Goal: Task Accomplishment & Management: Manage account settings

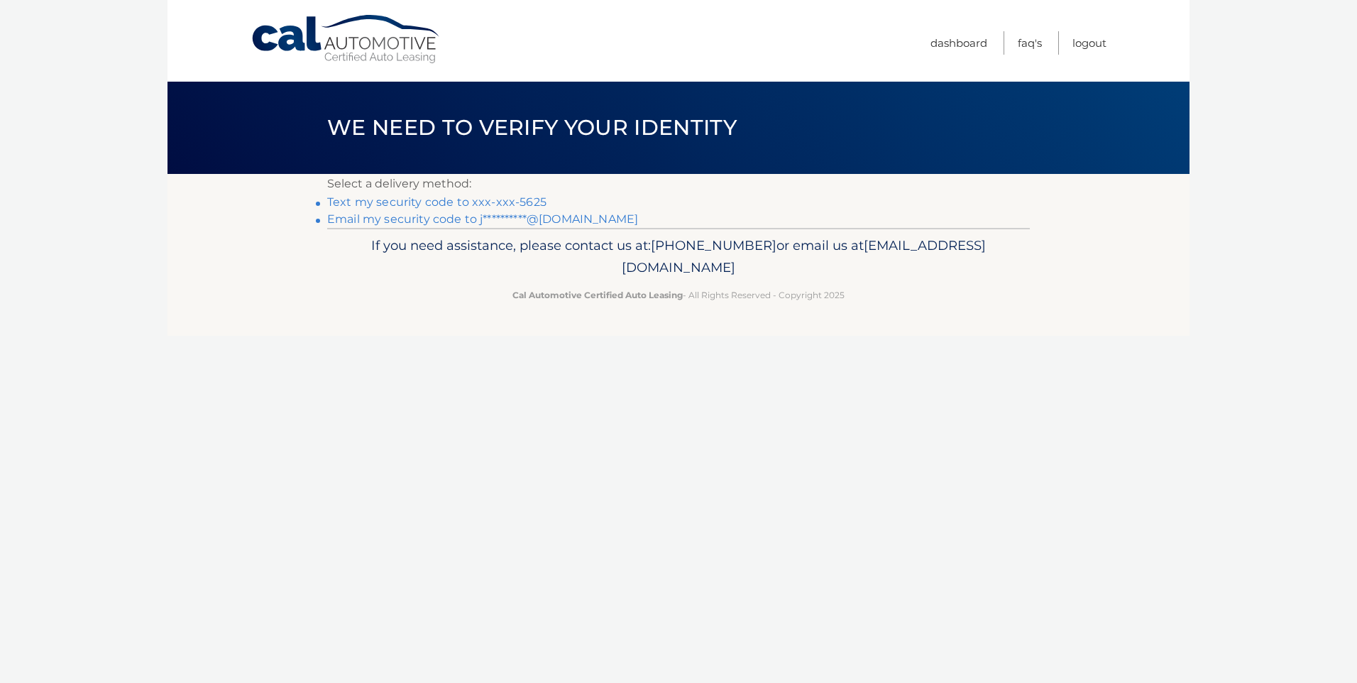
click at [531, 209] on link "Text my security code to xxx-xxx-5625" at bounding box center [436, 201] width 219 height 13
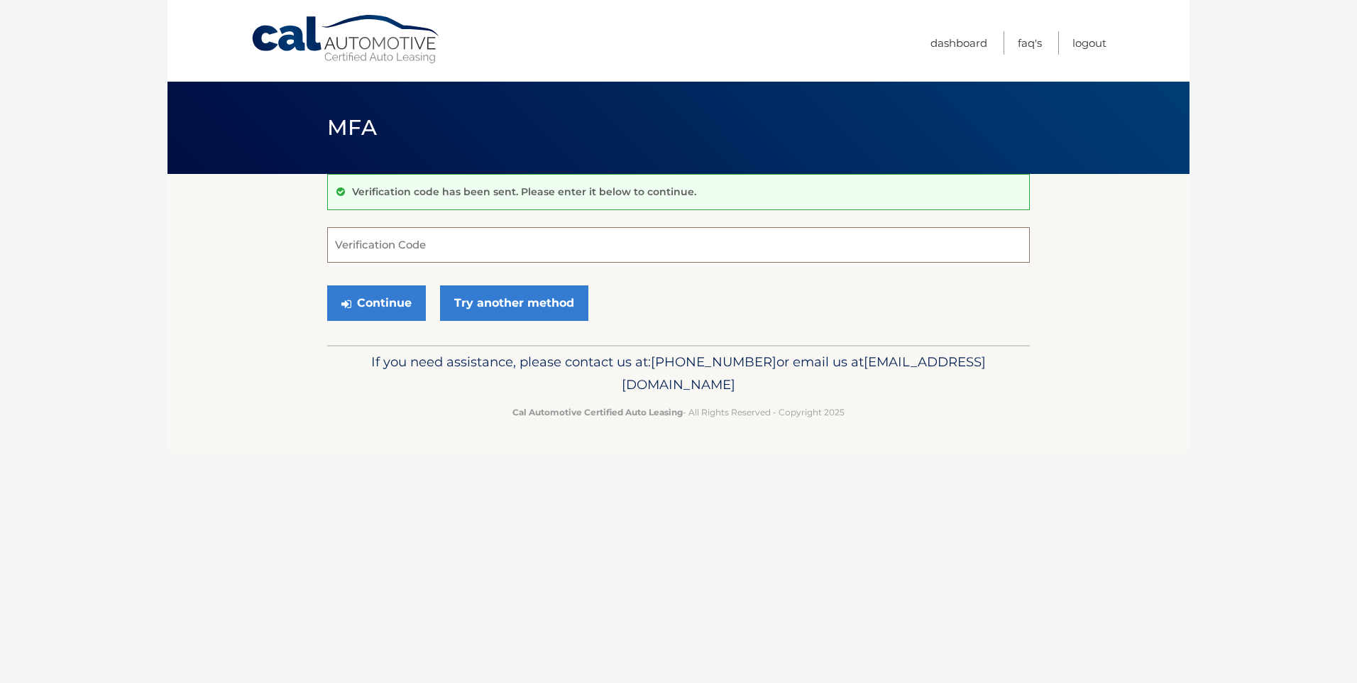
click at [458, 263] on input "Verification Code" at bounding box center [678, 244] width 703 height 35
type input "491140"
click at [410, 318] on button "Continue" at bounding box center [376, 302] width 99 height 35
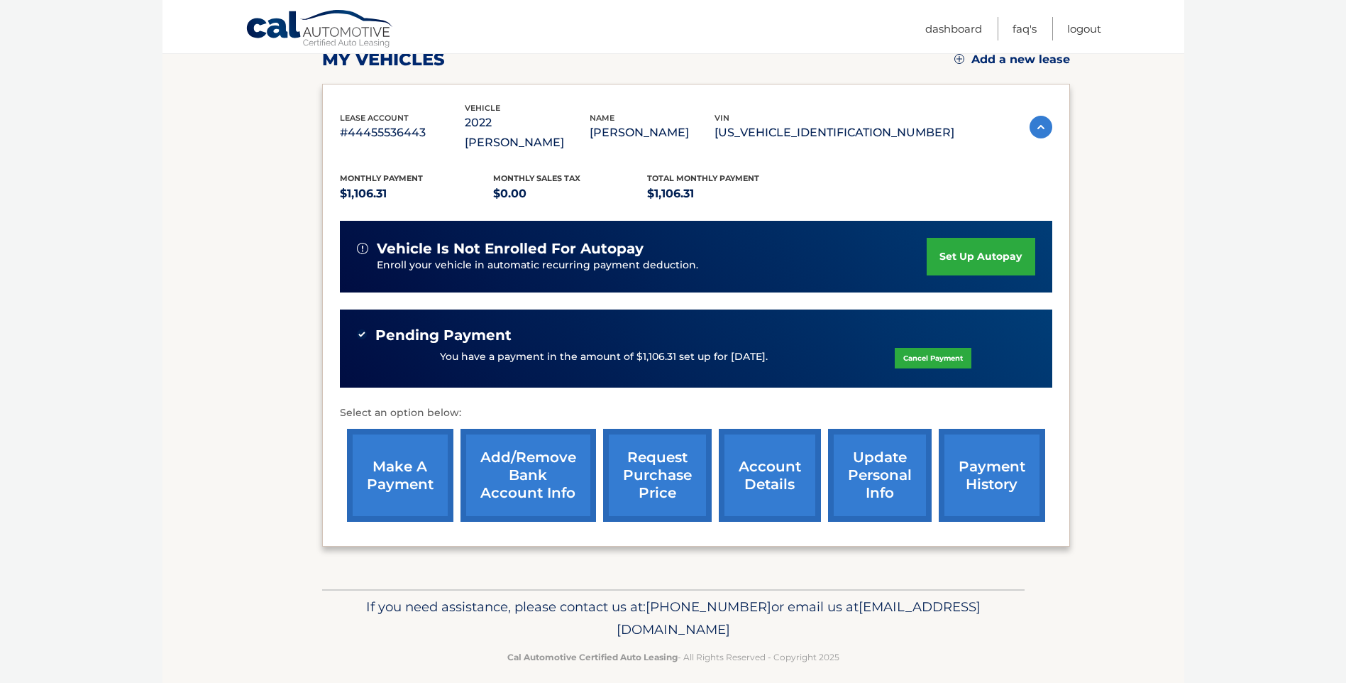
scroll to position [213, 0]
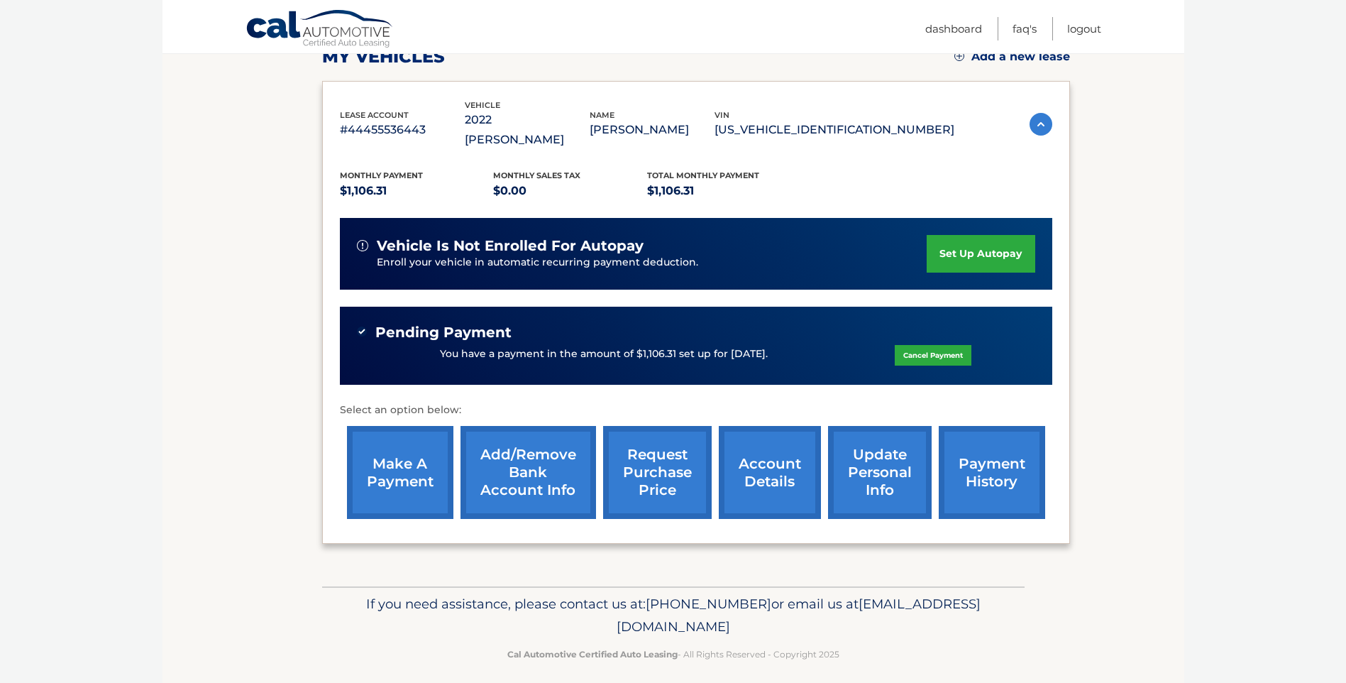
click at [417, 457] on link "make a payment" at bounding box center [400, 472] width 106 height 93
click at [658, 512] on link "request purchase price" at bounding box center [657, 472] width 109 height 93
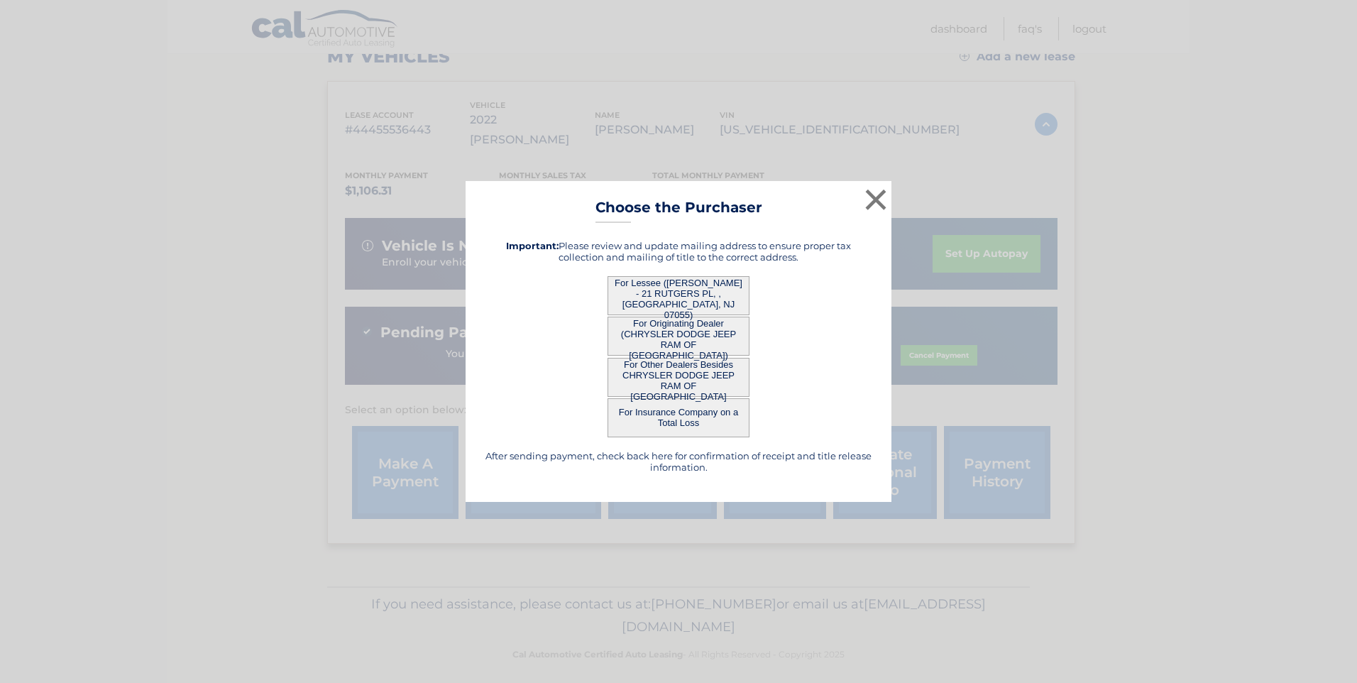
click at [736, 370] on div "After sending payment, check back here for confirmation of receipt and title re…" at bounding box center [678, 356] width 390 height 255
click at [881, 185] on button "×" at bounding box center [875, 199] width 28 height 28
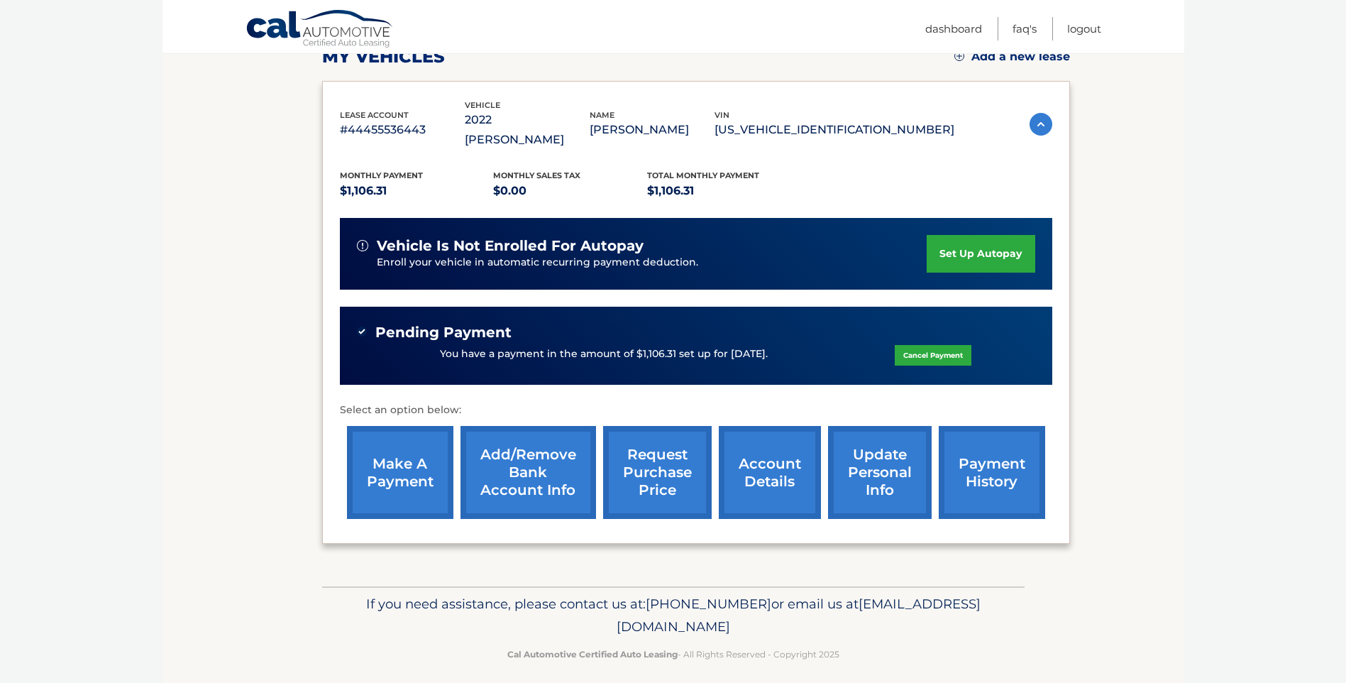
click at [783, 498] on link "account details" at bounding box center [770, 472] width 102 height 93
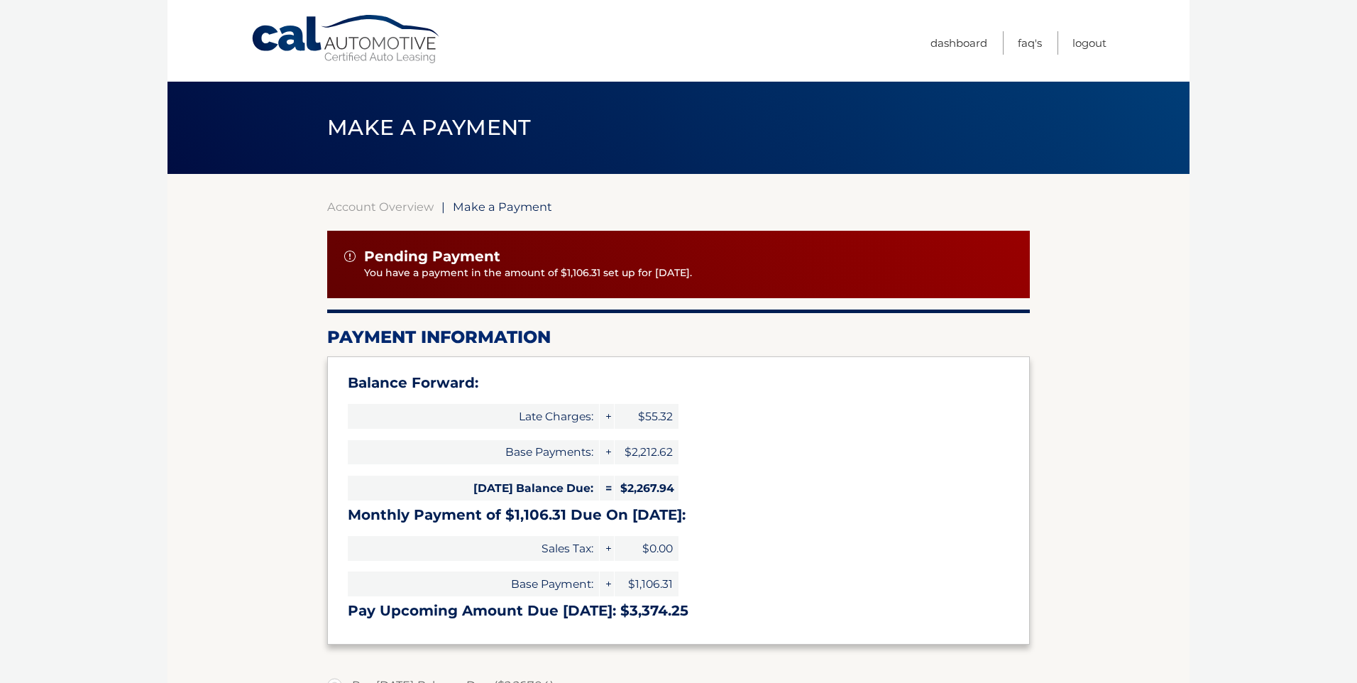
select select "Njg1ODQzMTItNzhiZS00ZWU4LTkzMjEtZWYwYzhkMzc5NjNk"
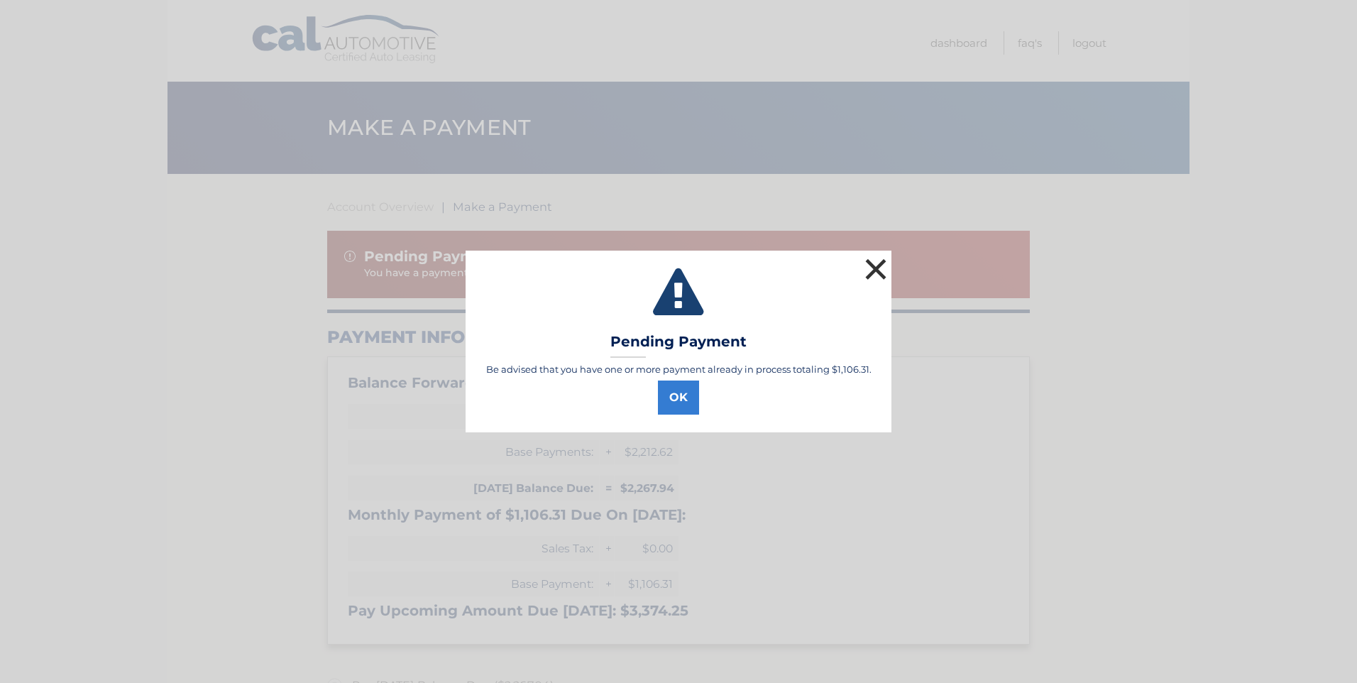
click at [873, 255] on button "×" at bounding box center [875, 269] width 28 height 28
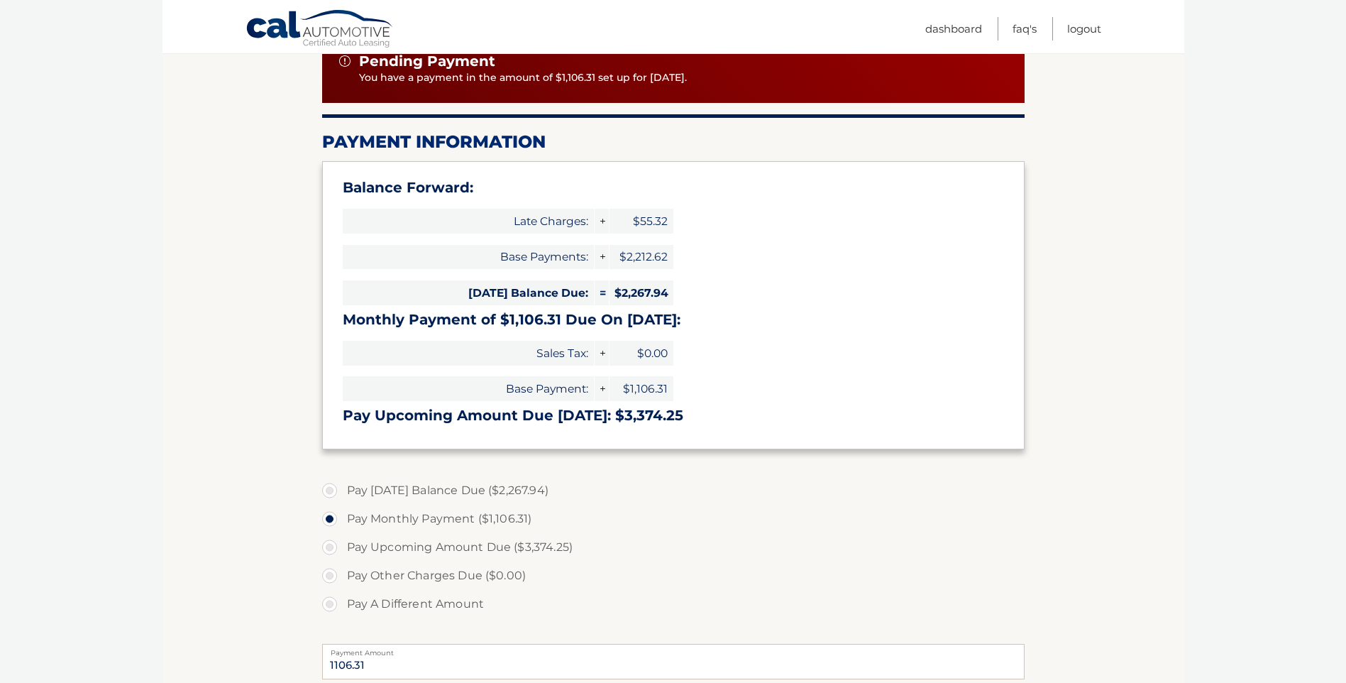
scroll to position [213, 0]
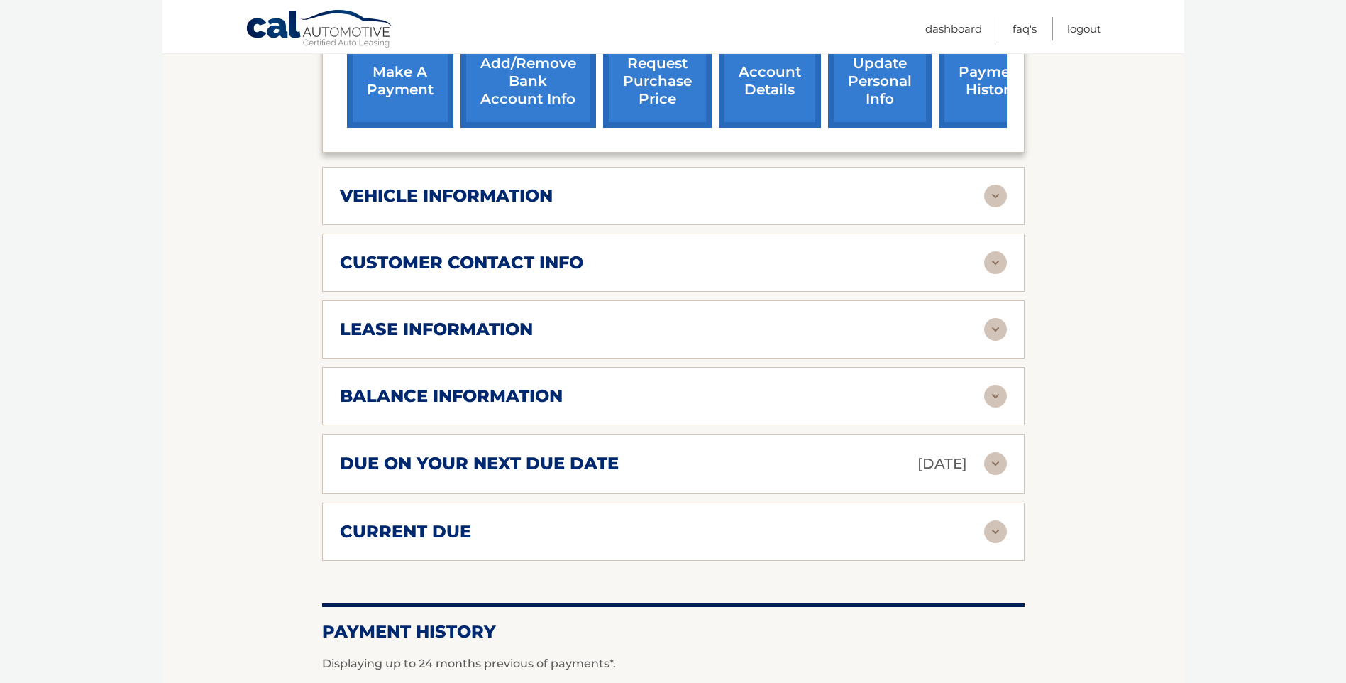
scroll to position [639, 0]
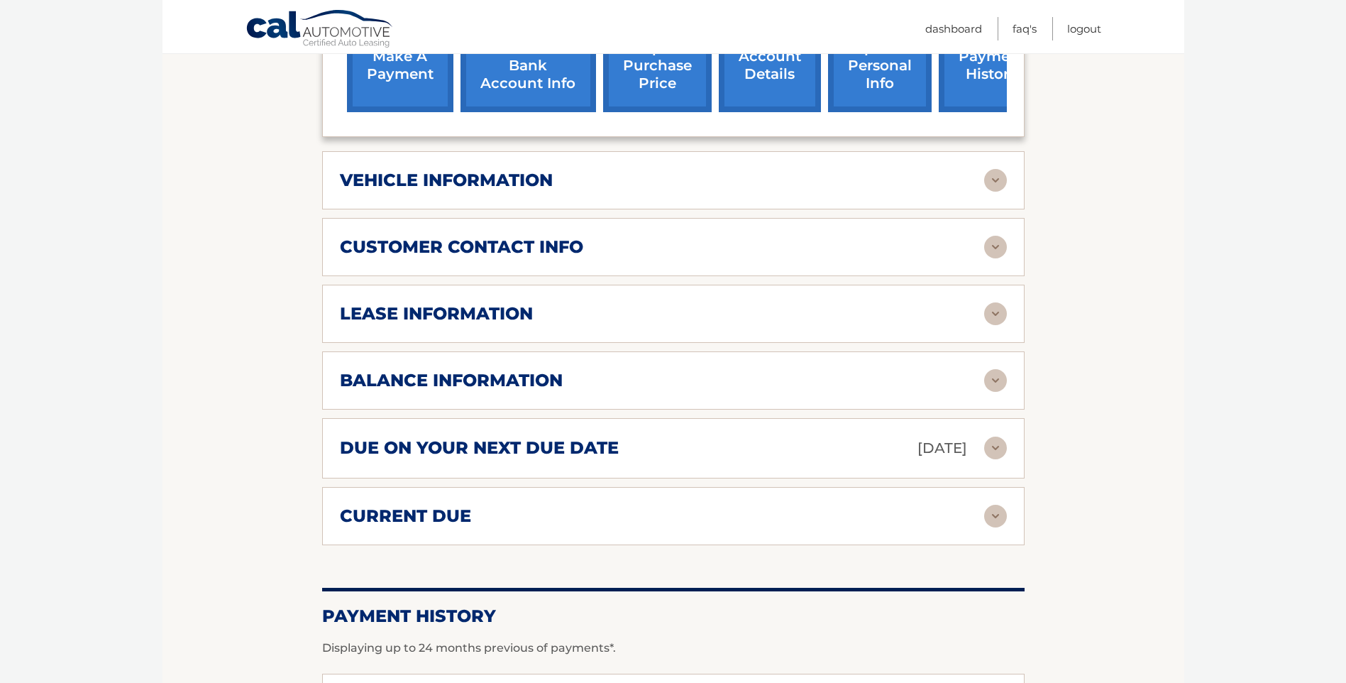
click at [986, 392] on img at bounding box center [995, 380] width 23 height 23
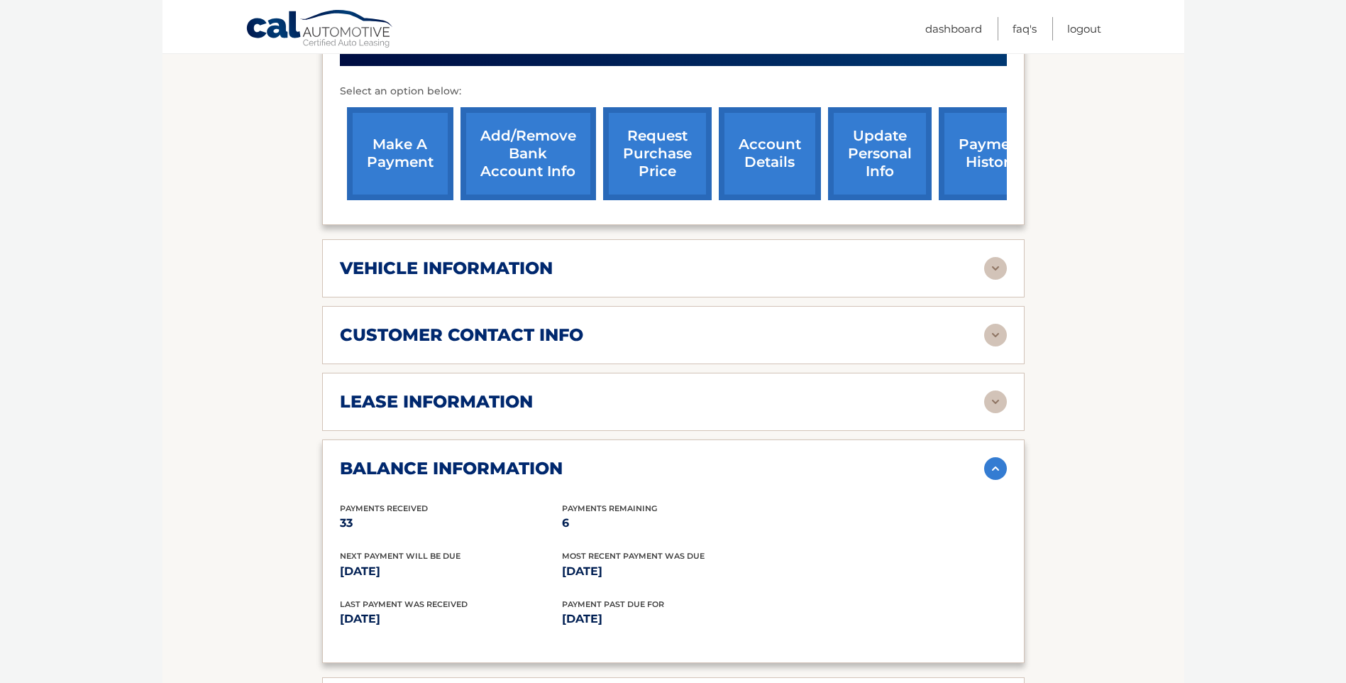
scroll to position [537, 0]
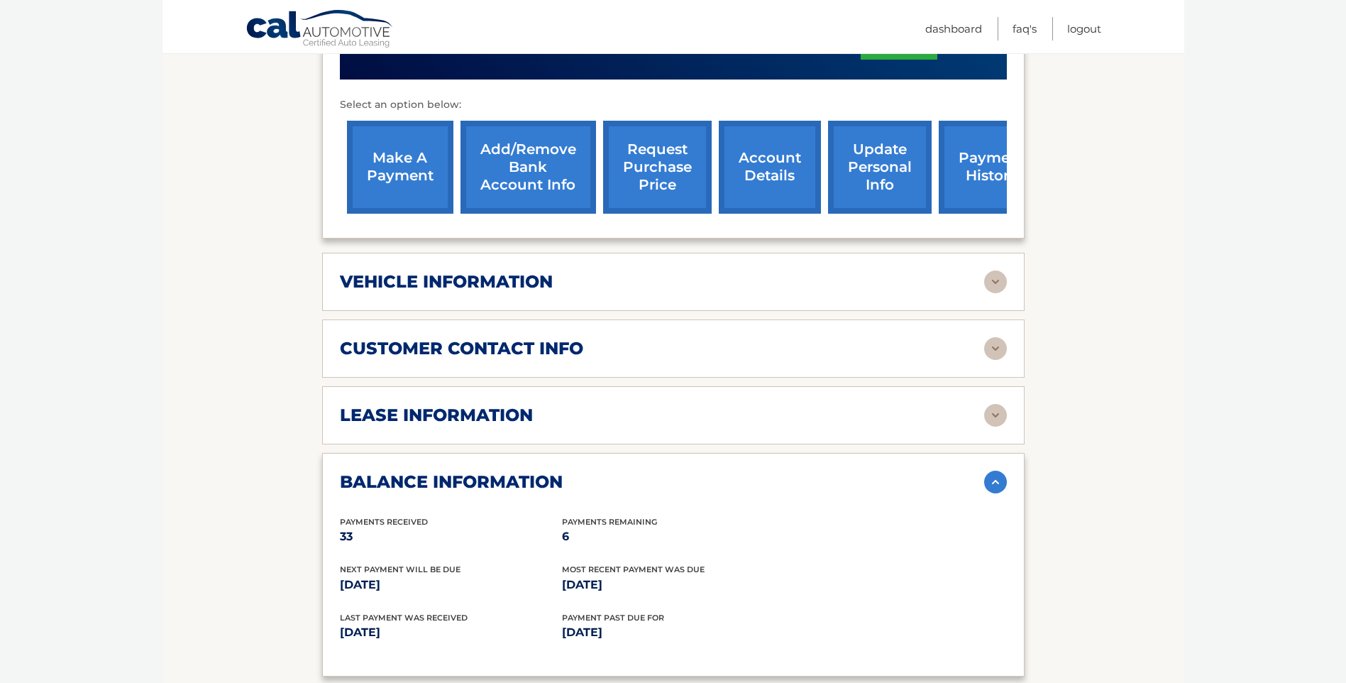
click at [764, 426] on div "lease information" at bounding box center [662, 414] width 644 height 21
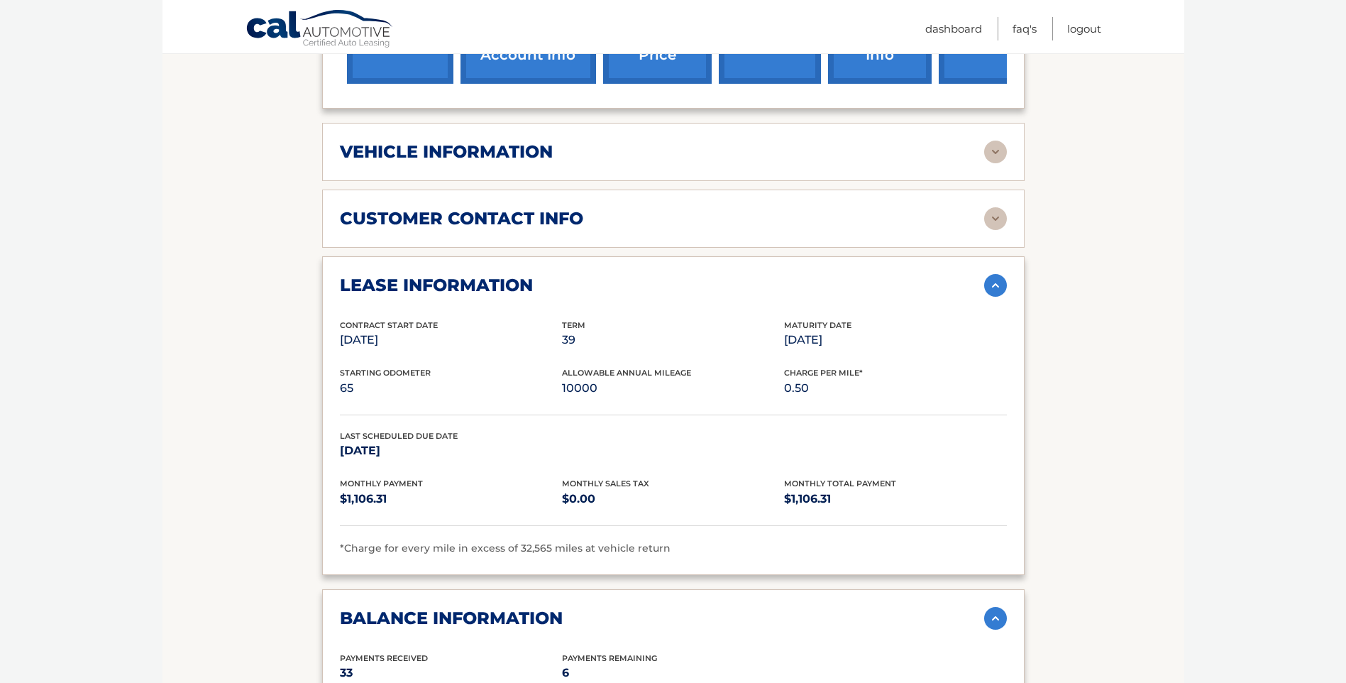
scroll to position [679, 0]
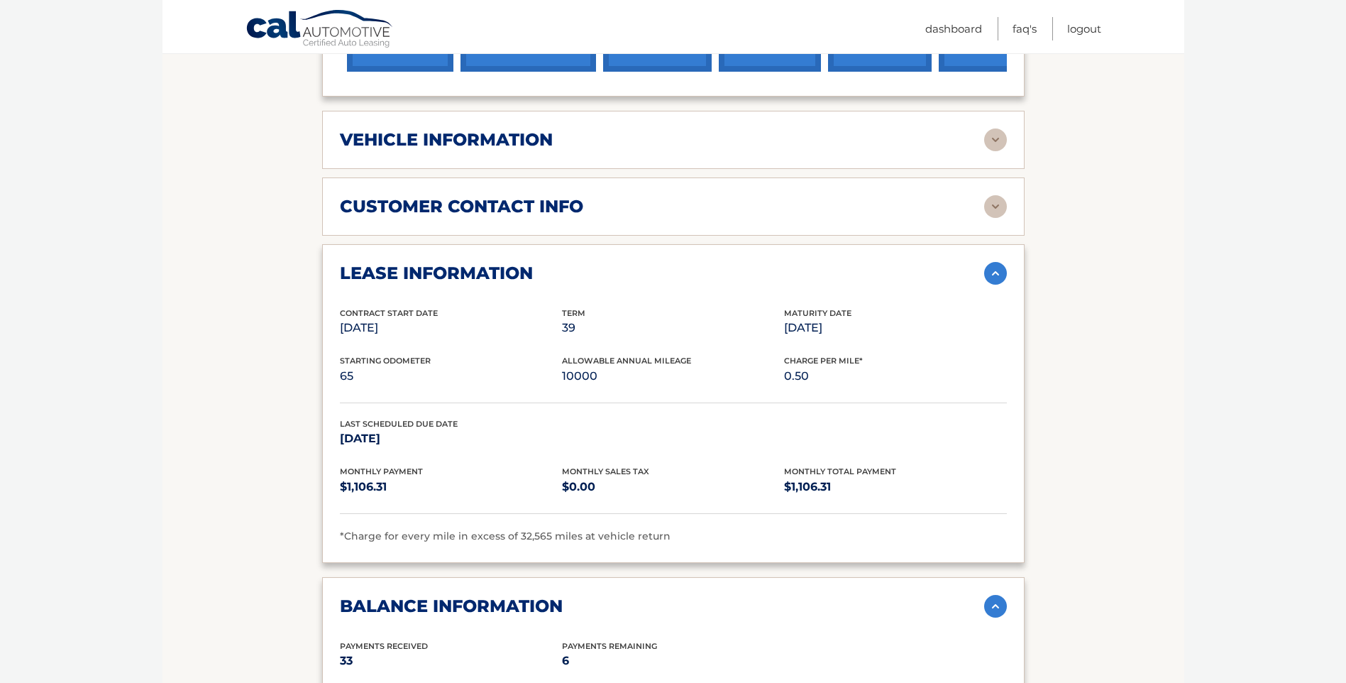
click at [904, 218] on div "customer contact info" at bounding box center [673, 206] width 667 height 23
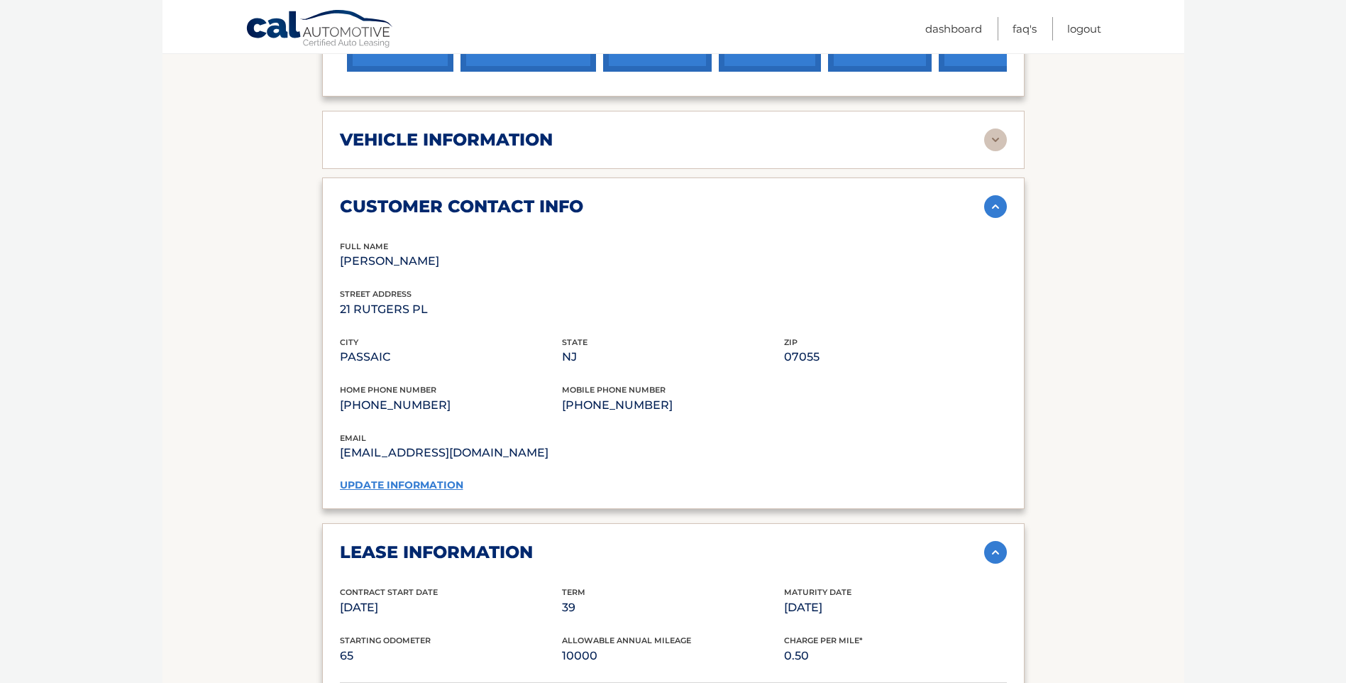
click at [444, 491] on link "update information" at bounding box center [401, 484] width 123 height 13
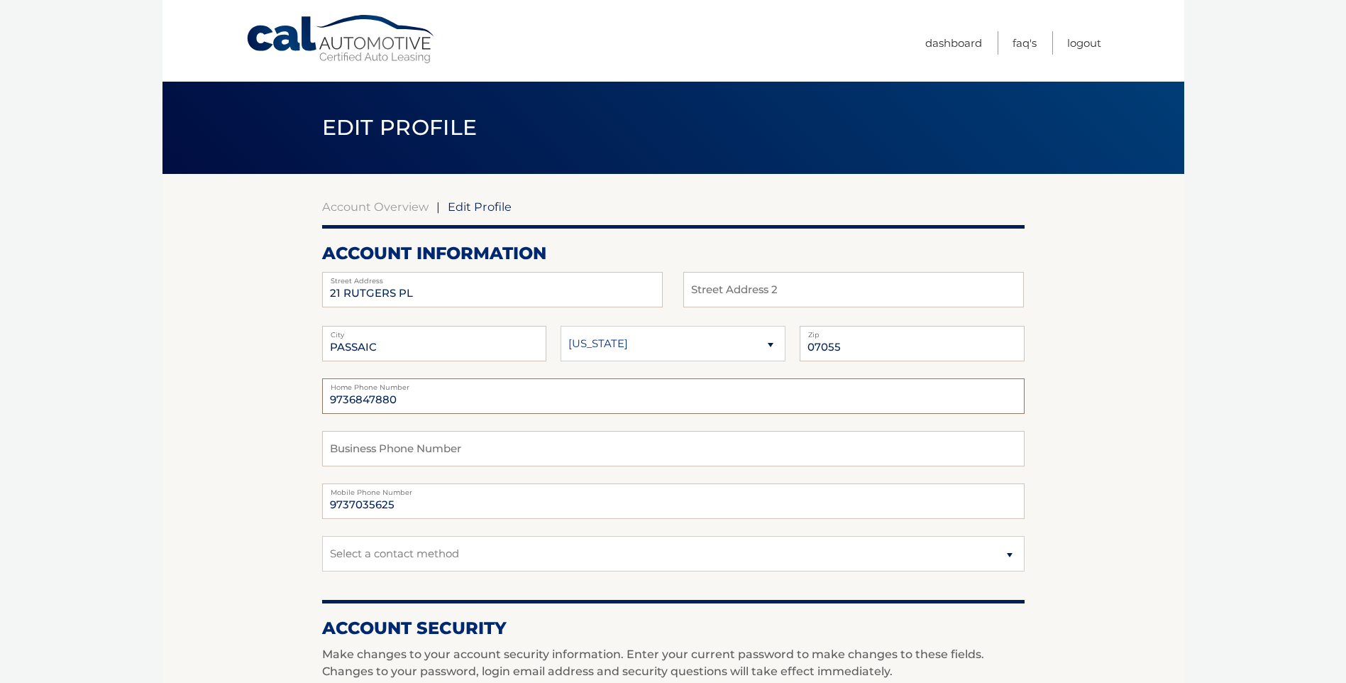
click at [446, 414] on input "9736847880" at bounding box center [673, 395] width 703 height 35
type input "9"
click at [250, 485] on section "Account Overview | Edit Profile account information 21 RUTGERS PL Street Addres…" at bounding box center [674, 690] width 1022 height 1033
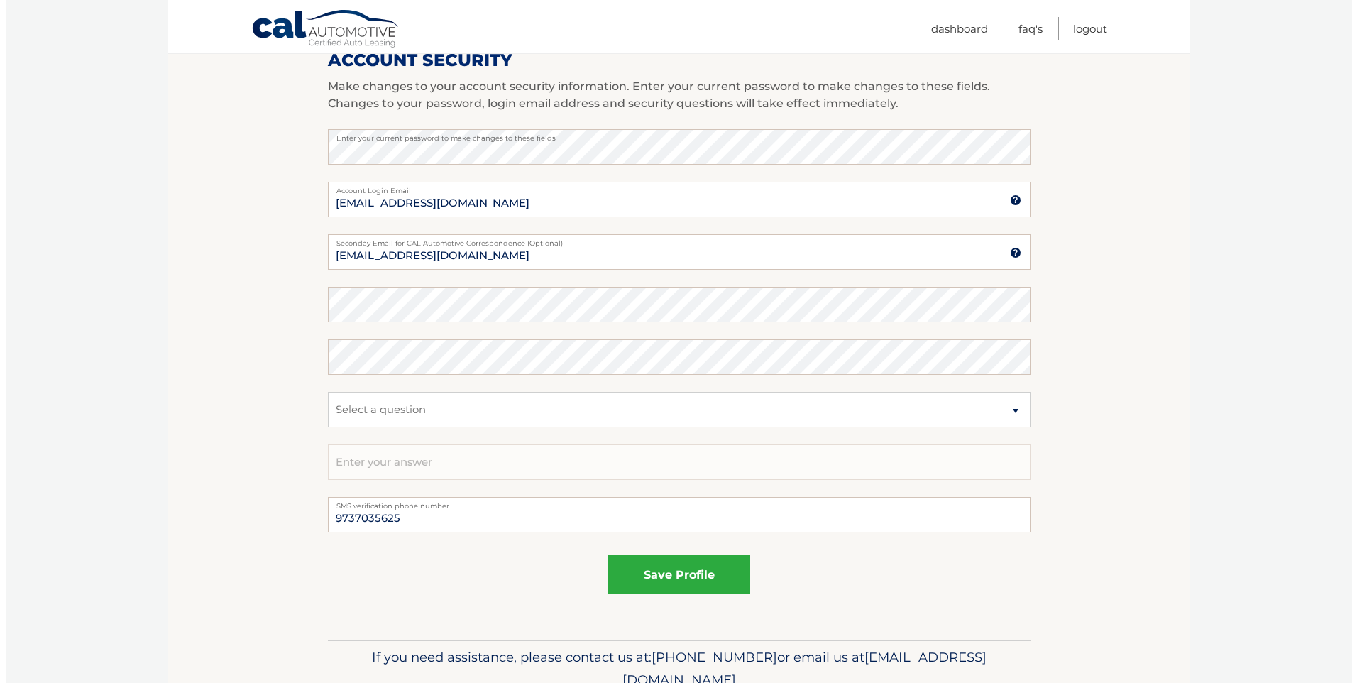
scroll to position [780, 0]
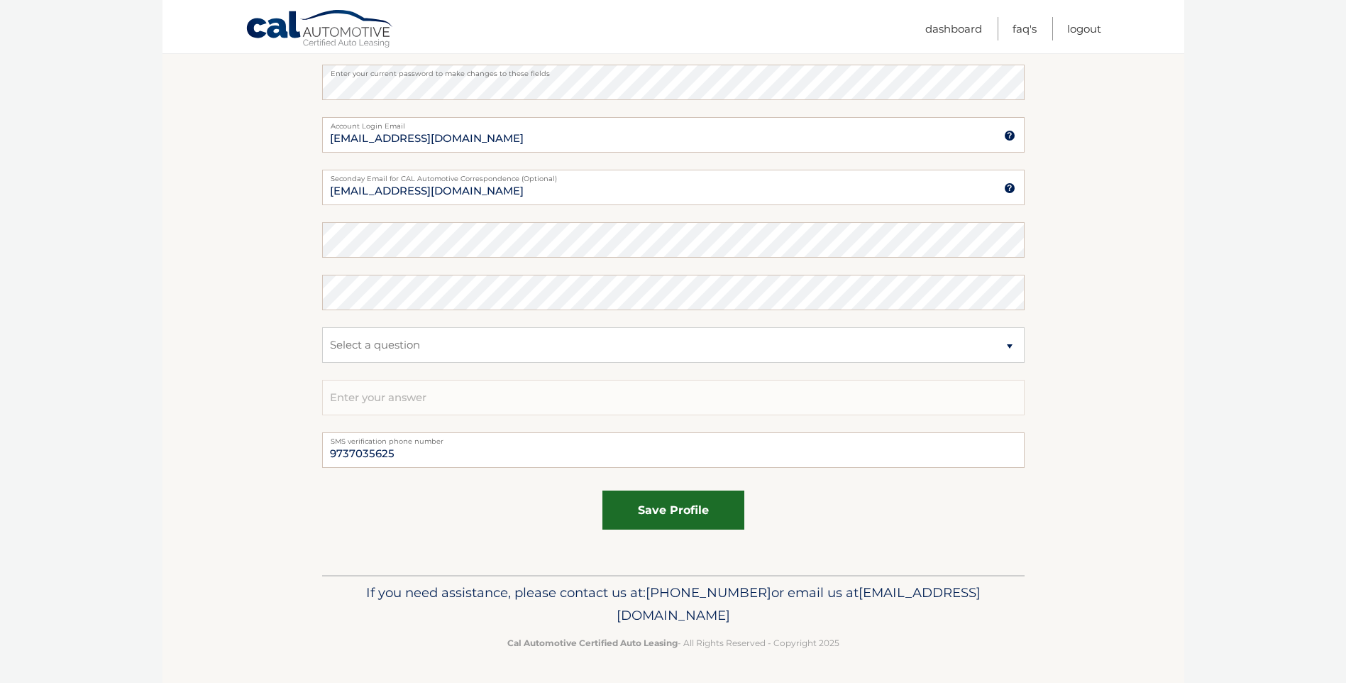
click at [627, 490] on button "save profile" at bounding box center [673, 509] width 142 height 39
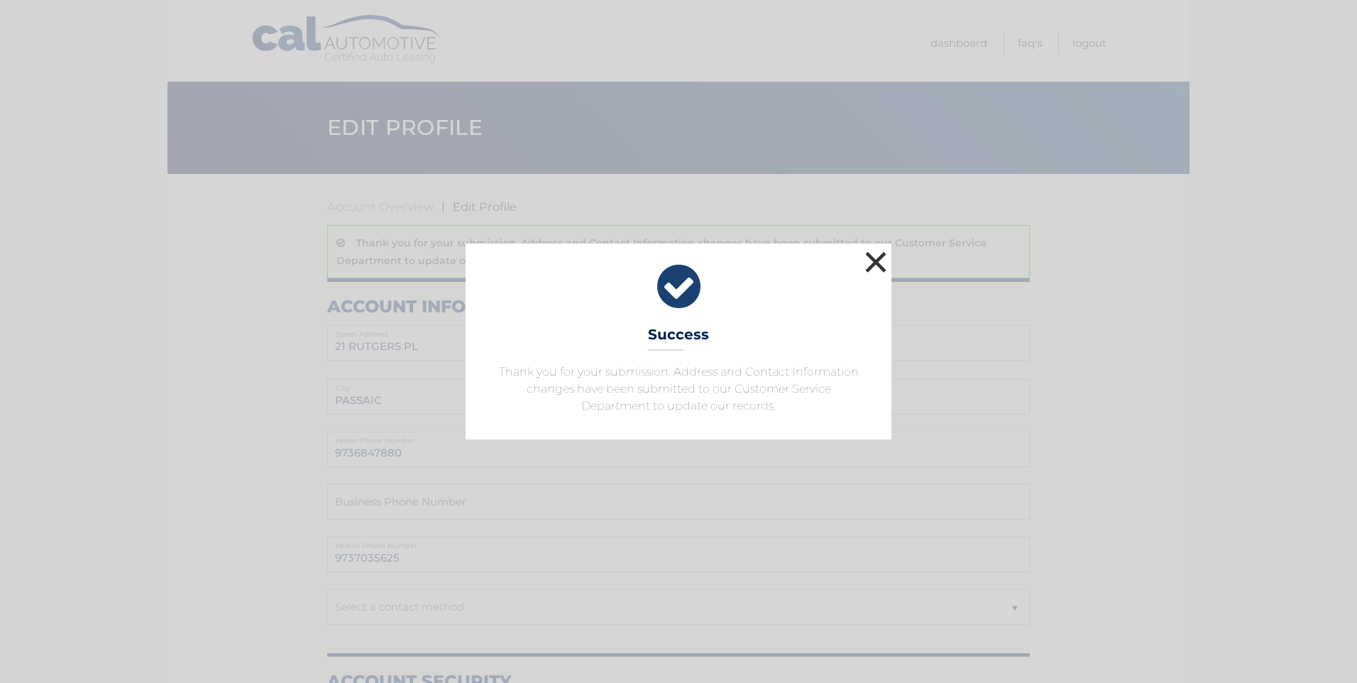
click at [879, 248] on button "×" at bounding box center [875, 262] width 28 height 28
